Goal: Answer question/provide support: Answer question/provide support

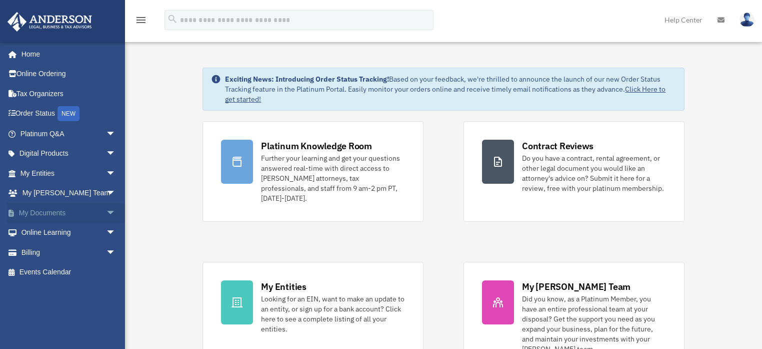
click at [106, 211] on span "arrow_drop_down" at bounding box center [116, 213] width 20 height 21
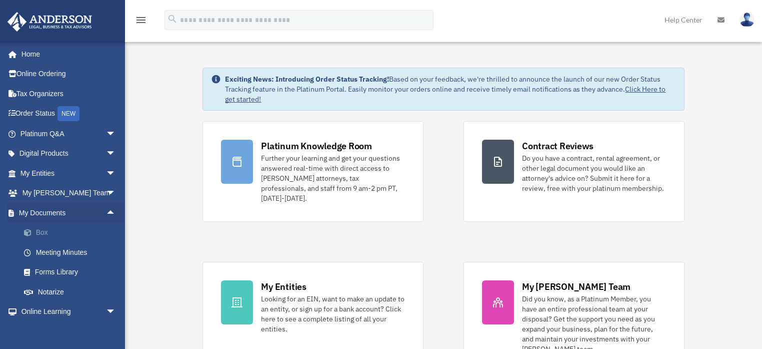
click at [41, 228] on link "Box" at bounding box center [72, 233] width 117 height 20
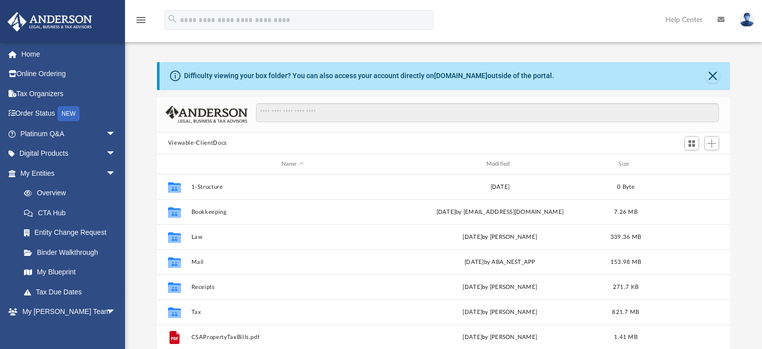
scroll to position [221, 568]
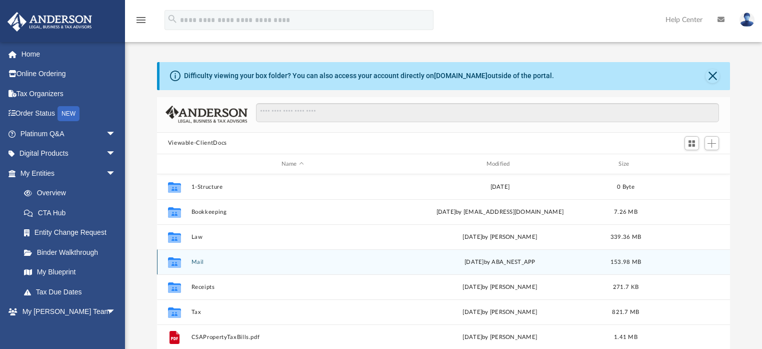
click at [190, 262] on div "Collaborated Folder Mail Tue Aug 26 2025 by ABA_NEST_APP 153.98 MB" at bounding box center [444, 261] width 574 height 25
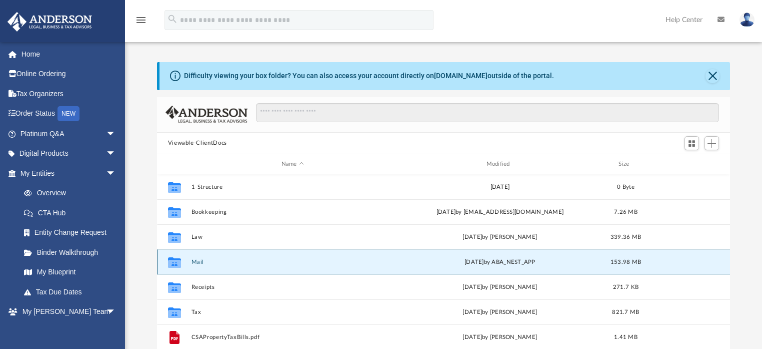
click at [196, 260] on button "Mail" at bounding box center [292, 262] width 203 height 7
click at [198, 260] on button "Mail" at bounding box center [292, 262] width 203 height 7
click at [201, 262] on button "Mail" at bounding box center [292, 262] width 203 height 7
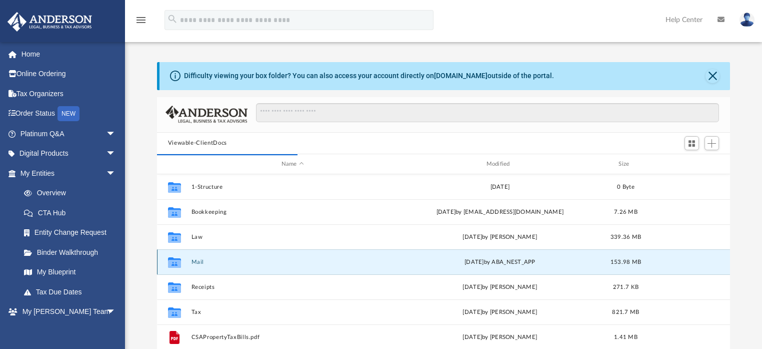
click at [174, 260] on icon "grid" at bounding box center [174, 264] width 13 height 8
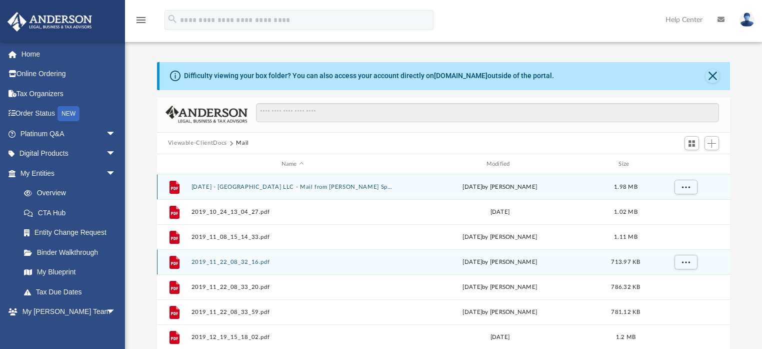
scroll to position [190, 568]
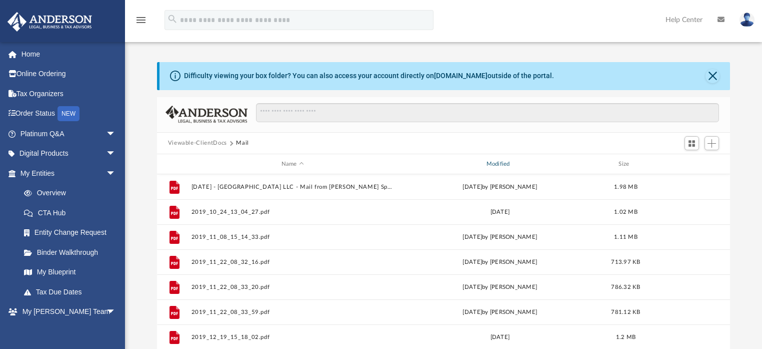
click at [502, 163] on div "Modified" at bounding box center [499, 164] width 203 height 9
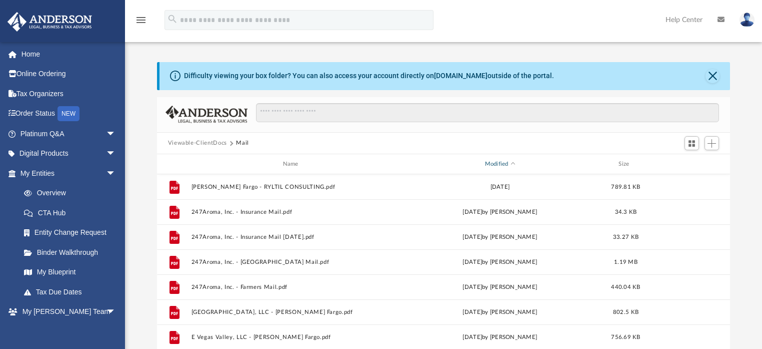
click at [502, 163] on div "Modified" at bounding box center [499, 164] width 203 height 9
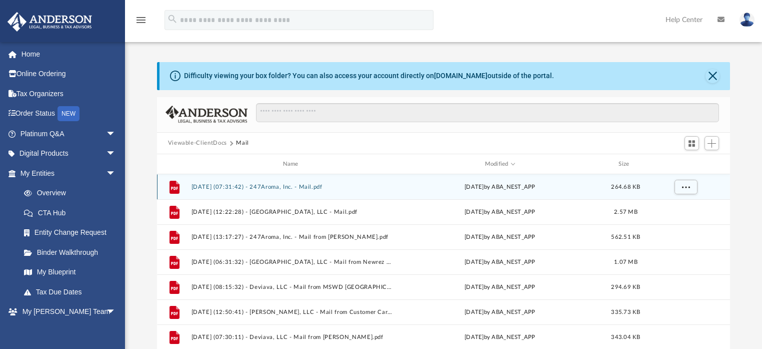
click at [208, 187] on button "2025.08.26 (07:31:42) - 247Aroma, Inc. - Mail.pdf" at bounding box center [292, 187] width 203 height 7
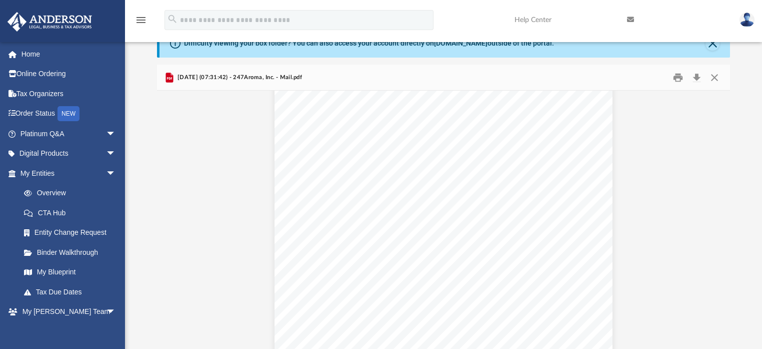
scroll to position [640, 0]
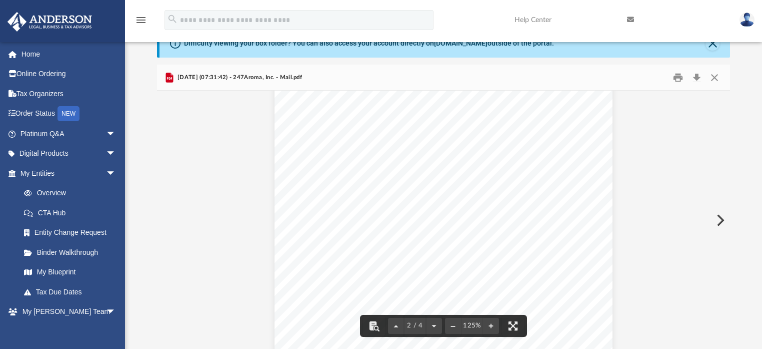
click at [718, 218] on button "Preview" at bounding box center [720, 220] width 22 height 28
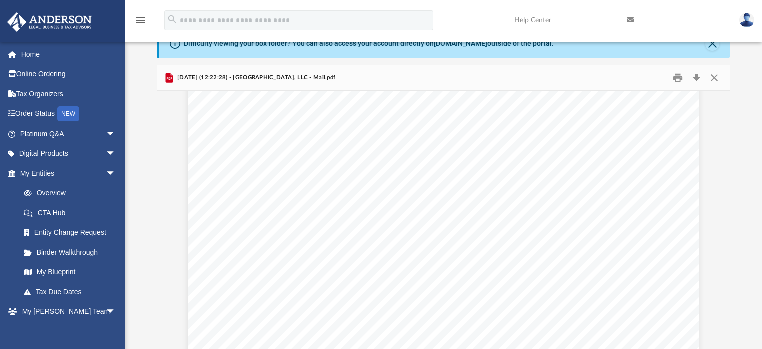
scroll to position [9191, 0]
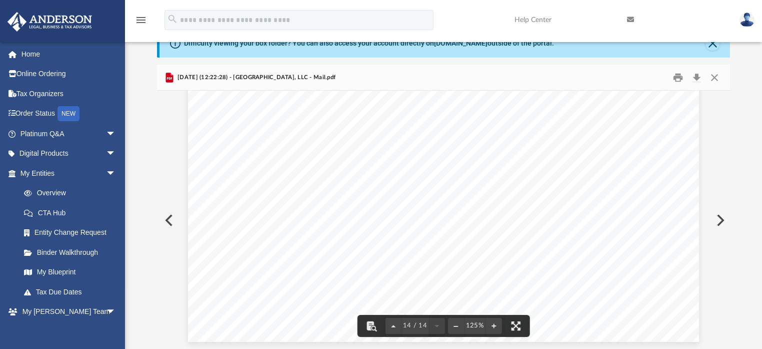
click at [717, 220] on button "Preview" at bounding box center [720, 220] width 22 height 28
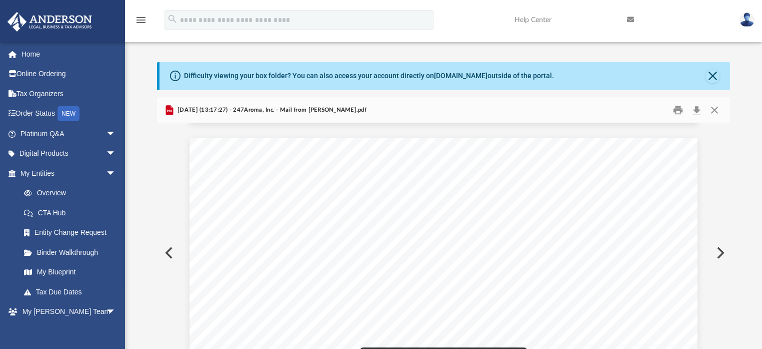
scroll to position [680, 0]
click at [720, 254] on button "Preview" at bounding box center [720, 253] width 22 height 28
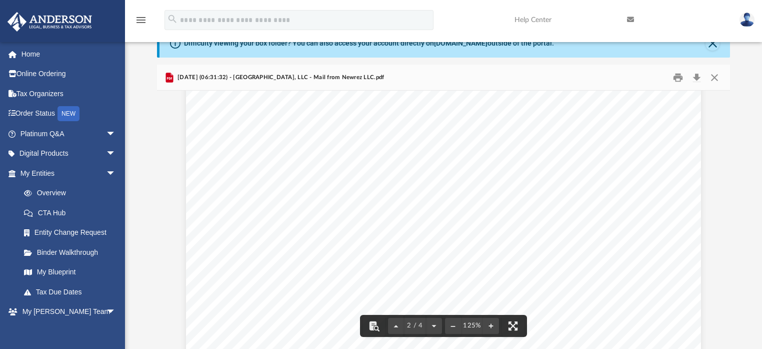
scroll to position [1000, 0]
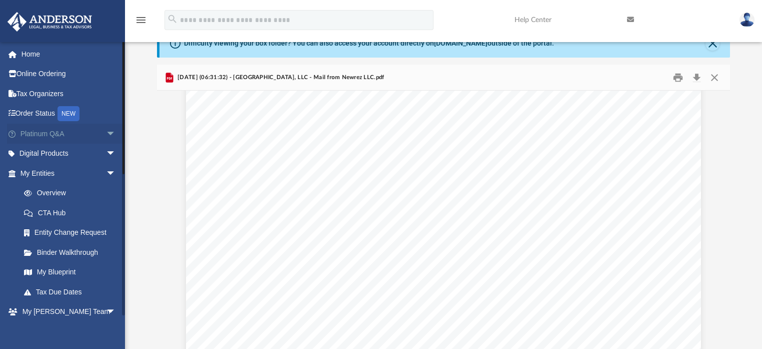
click at [107, 131] on span "arrow_drop_down" at bounding box center [116, 134] width 20 height 21
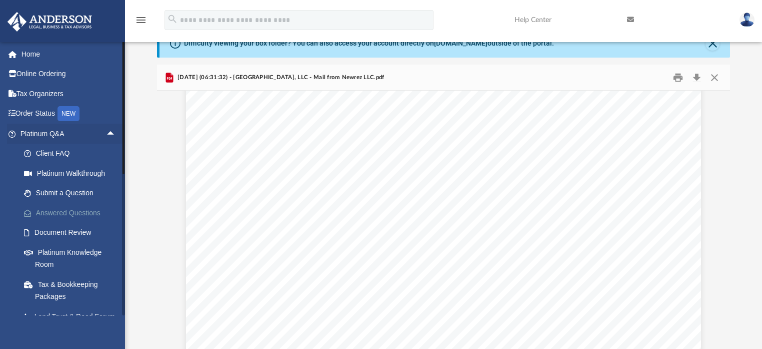
click at [76, 209] on link "Answered Questions" at bounding box center [72, 213] width 117 height 20
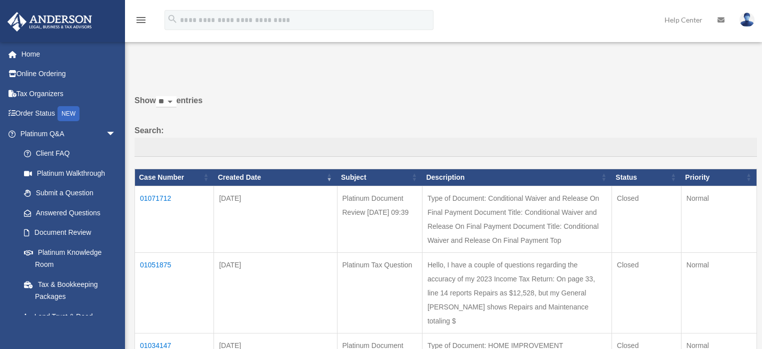
click at [165, 198] on td "01071712" at bounding box center [174, 219] width 79 height 67
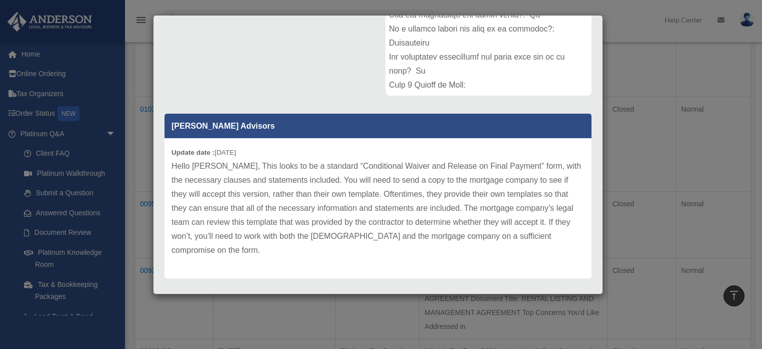
scroll to position [320, 0]
click at [137, 59] on div "Case Detail × Platinum Document Review 08/09/2025 09:39 Case Number 01071712 Cr…" at bounding box center [381, 174] width 762 height 349
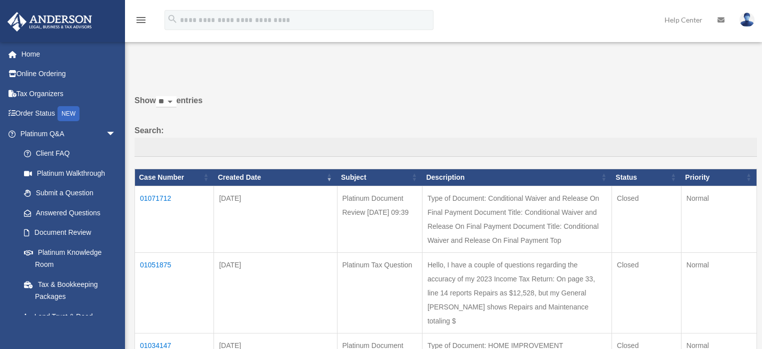
scroll to position [80, 0]
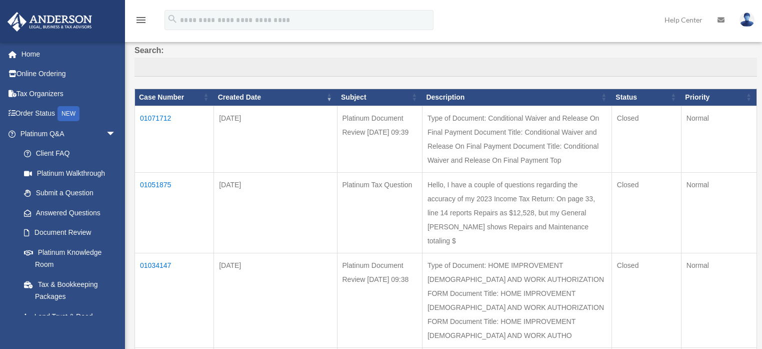
click at [154, 181] on td "01051875" at bounding box center [174, 212] width 79 height 81
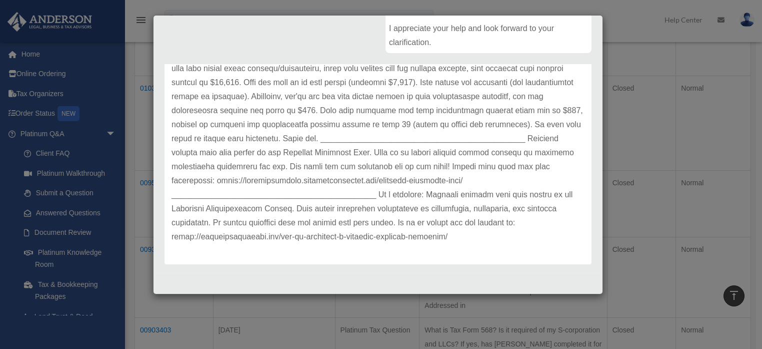
scroll to position [280, 0]
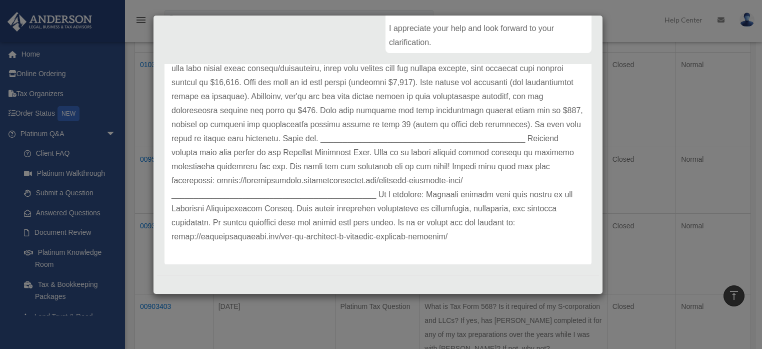
click at [137, 77] on div "Case Detail × Platinum Tax Question Case Number 01051875 Created Date July 23, …" at bounding box center [381, 174] width 762 height 349
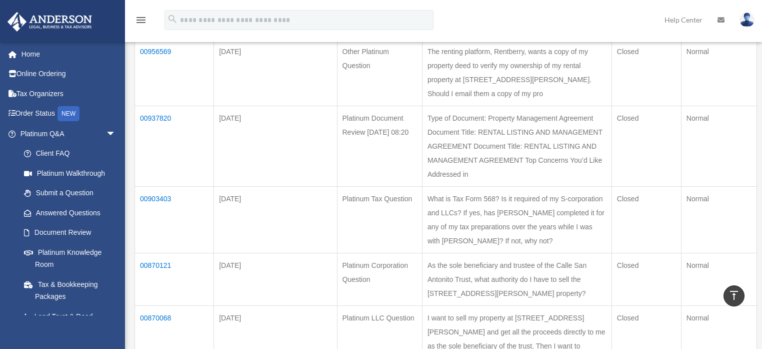
scroll to position [400, 0]
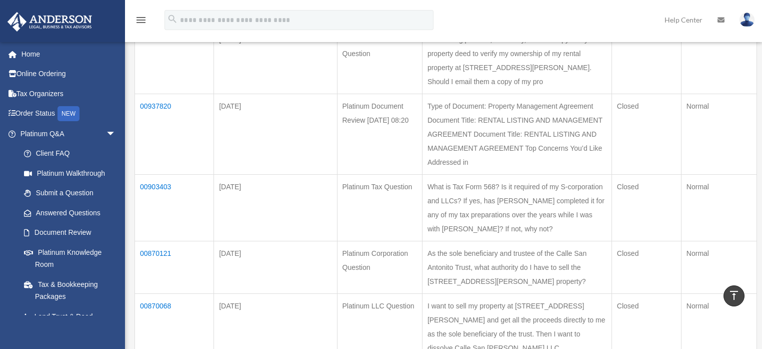
click at [751, 22] on img at bounding box center [747, 20] width 15 height 15
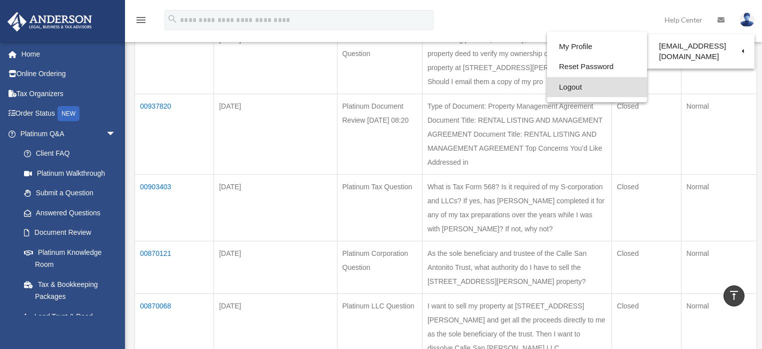
click at [581, 87] on link "Logout" at bounding box center [597, 87] width 100 height 21
